Goal: Navigation & Orientation: Understand site structure

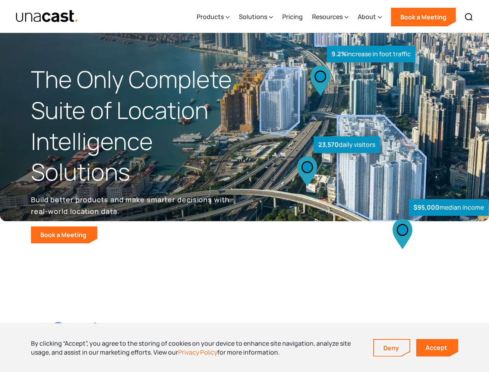
click at [245, 186] on div "$95,000 median income 23,570 daily visitors 9.2% increase in foot traffic" at bounding box center [364, 161] width 239 height 164
click at [336, 16] on div "Resources" at bounding box center [327, 16] width 31 height 9
click at [215, 17] on div "Products" at bounding box center [210, 16] width 27 height 9
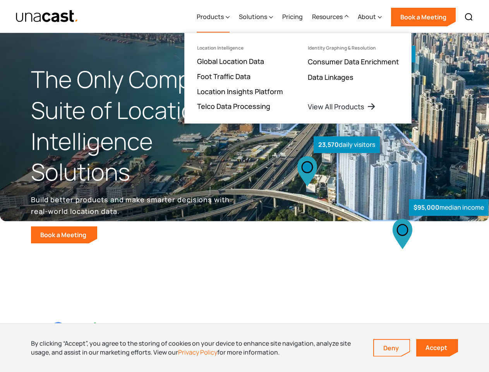
click at [257, 17] on div "Solutions" at bounding box center [253, 16] width 28 height 9
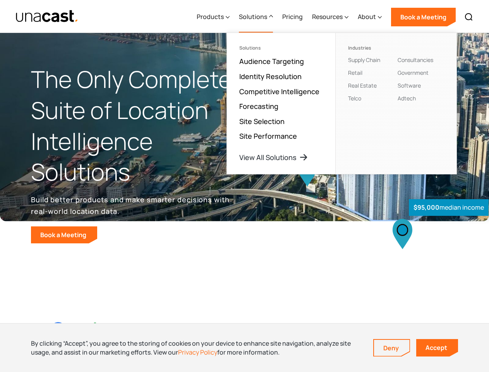
click at [330, 17] on div "Resources" at bounding box center [327, 16] width 31 height 9
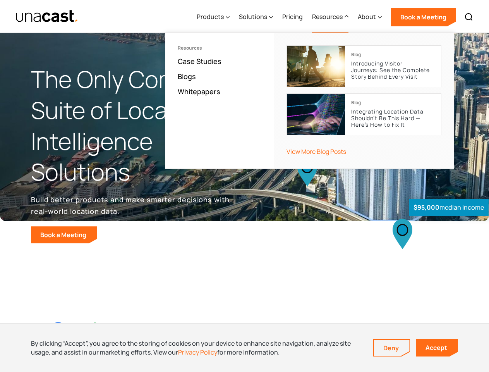
click at [370, 17] on div "About" at bounding box center [367, 16] width 18 height 9
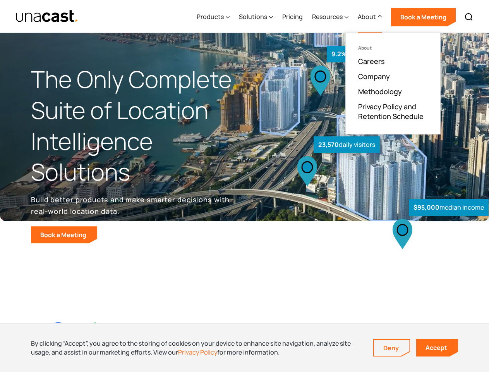
click at [469, 17] on img at bounding box center [468, 16] width 9 height 9
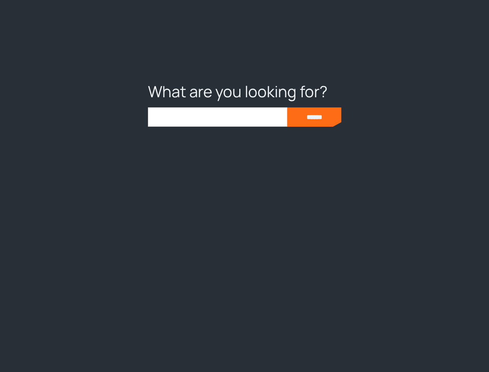
click at [244, 347] on div at bounding box center [244, 186] width 489 height 372
click at [392, 348] on link "Deny" at bounding box center [392, 347] width 36 height 16
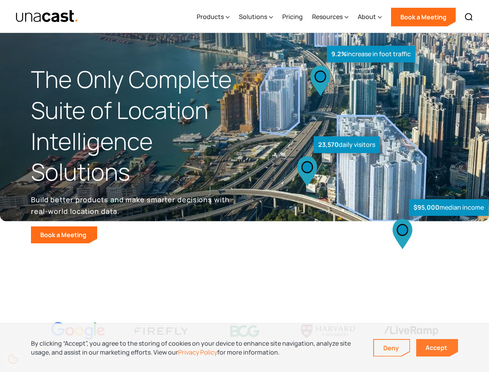
click at [437, 347] on link "Accept" at bounding box center [437, 347] width 42 height 17
